Goal: Find contact information

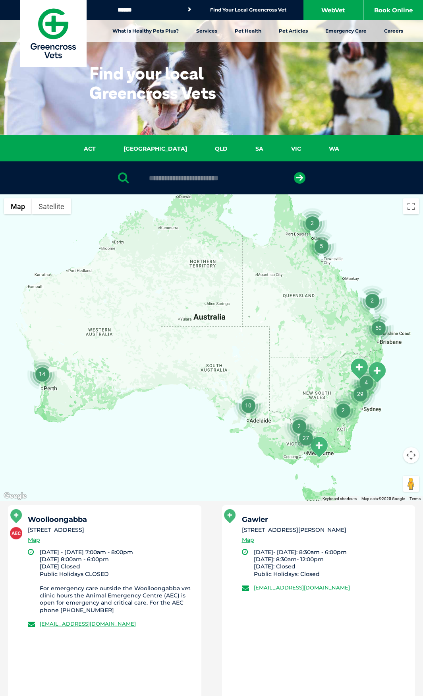
click at [218, 172] on div at bounding box center [211, 177] width 423 height 33
click at [219, 180] on input "text" at bounding box center [211, 178] width 133 height 8
type input "******"
click at [294, 172] on button "submit" at bounding box center [300, 178] width 12 height 12
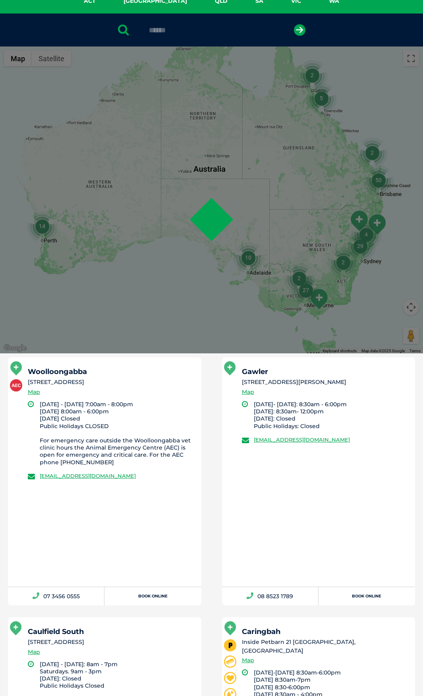
scroll to position [155, 0]
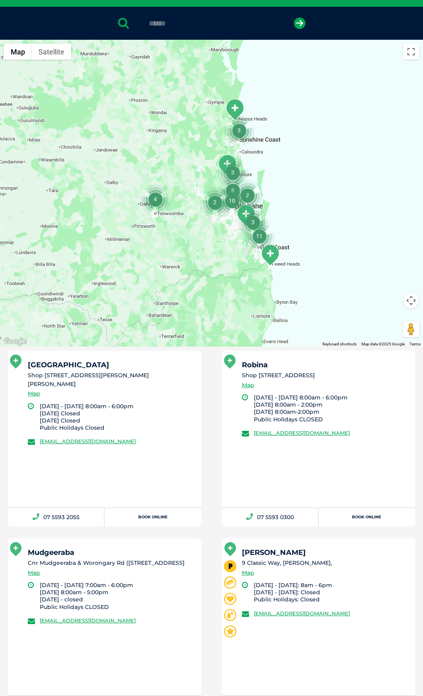
drag, startPoint x: 177, startPoint y: 434, endPoint x: 40, endPoint y: 437, distance: 137.6
click at [40, 437] on div "[GEOGRAPHIC_DATA] [STREET_ADDRESS][PERSON_NAME][PERSON_NAME] Map [DATE] - [DATE…" at bounding box center [105, 429] width 194 height 157
click at [88, 491] on div "[GEOGRAPHIC_DATA] [STREET_ADDRESS][PERSON_NAME][PERSON_NAME] Map [DATE] - [DATE…" at bounding box center [105, 429] width 194 height 157
drag, startPoint x: 83, startPoint y: 531, endPoint x: 42, endPoint y: 527, distance: 40.7
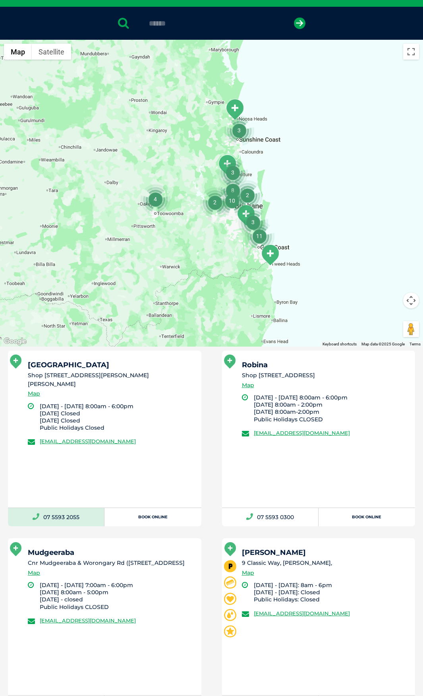
copy link "07 5593 2055"
